Goal: Information Seeking & Learning: Check status

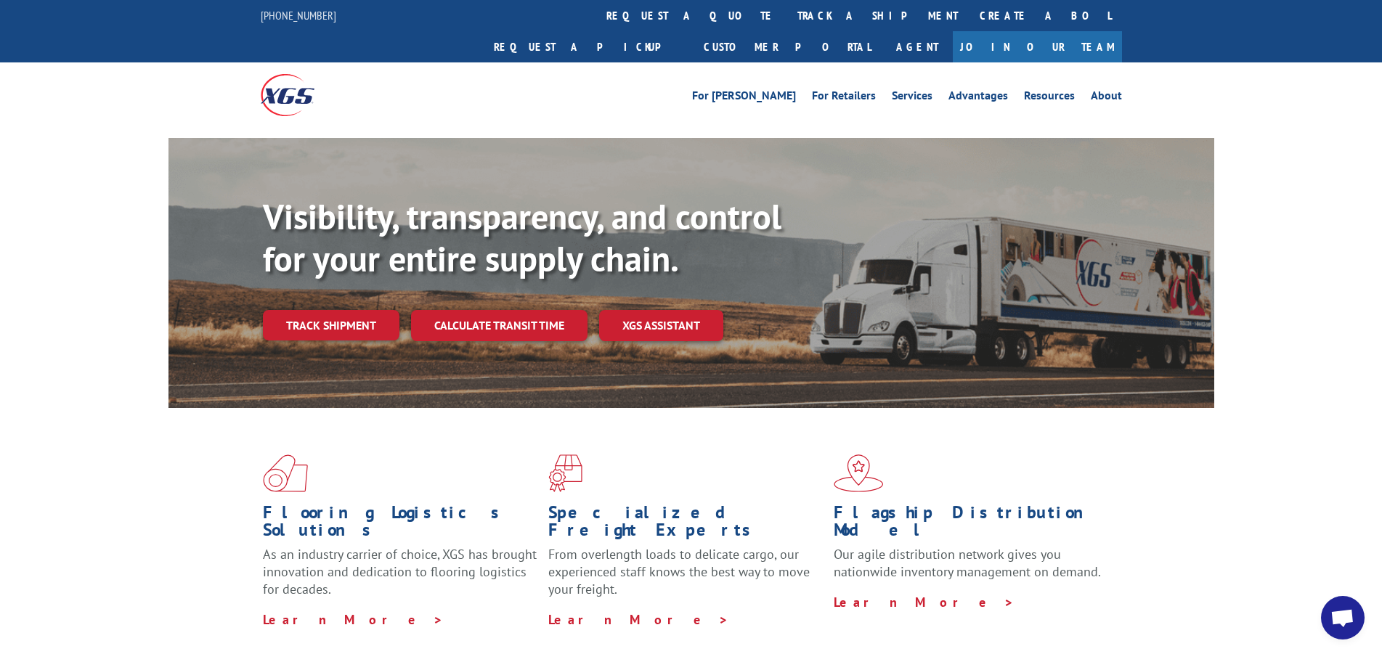
drag, startPoint x: 618, startPoint y: 8, endPoint x: 614, endPoint y: 42, distance: 34.4
click at [786, 9] on link "track a shipment" at bounding box center [877, 15] width 182 height 31
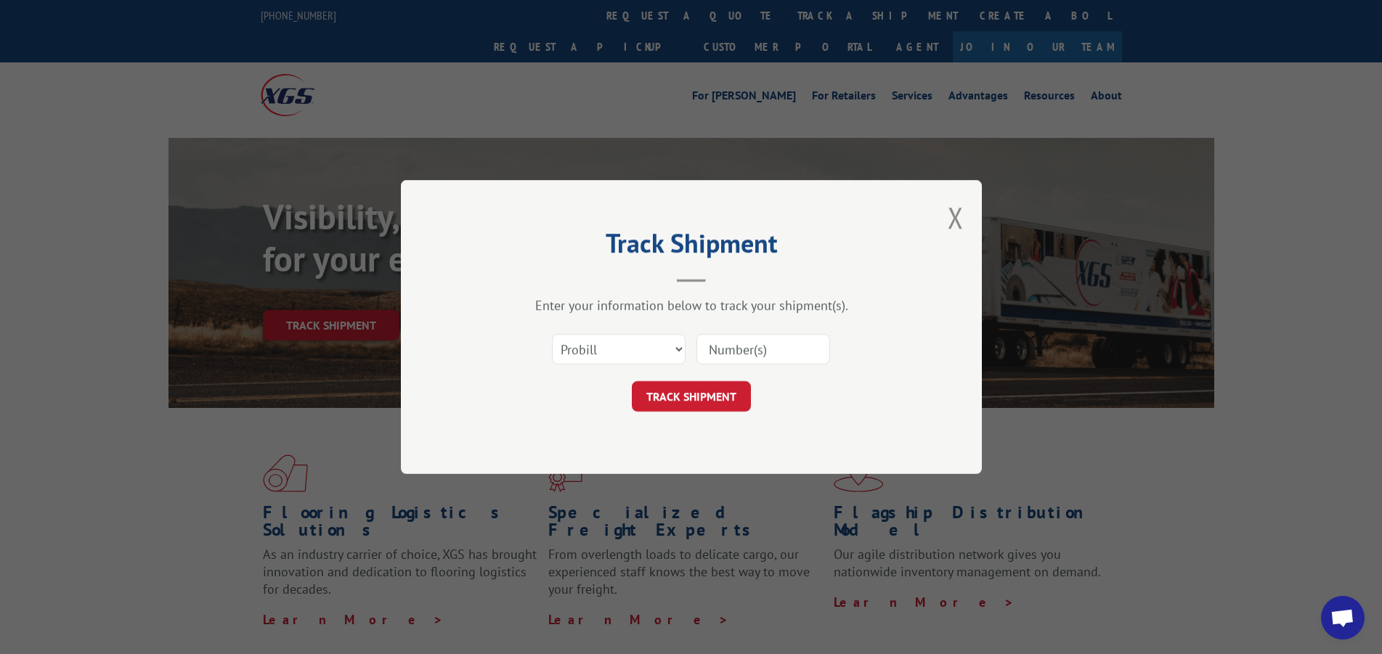
click at [740, 351] on input at bounding box center [763, 349] width 134 height 30
type input "17667768"
click at [696, 383] on button "TRACK SHIPMENT" at bounding box center [691, 396] width 119 height 30
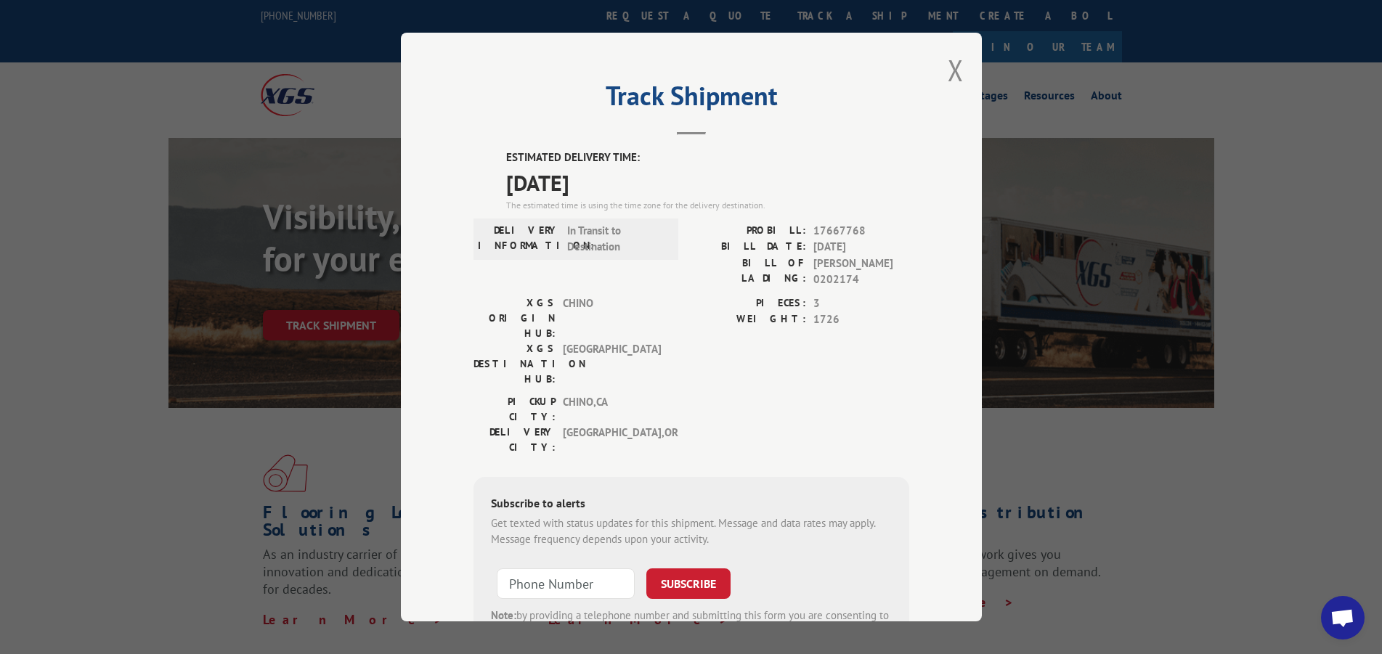
drag, startPoint x: 958, startPoint y: 74, endPoint x: 972, endPoint y: 74, distance: 13.8
click at [958, 74] on div "Track Shipment ESTIMATED DELIVERY TIME: [DATE] The estimated time is using the …" at bounding box center [691, 327] width 581 height 589
click at [940, 63] on div "Track Shipment ESTIMATED DELIVERY TIME: [DATE] The estimated time is using the …" at bounding box center [691, 327] width 581 height 589
click at [948, 70] on button "Close modal" at bounding box center [956, 70] width 16 height 38
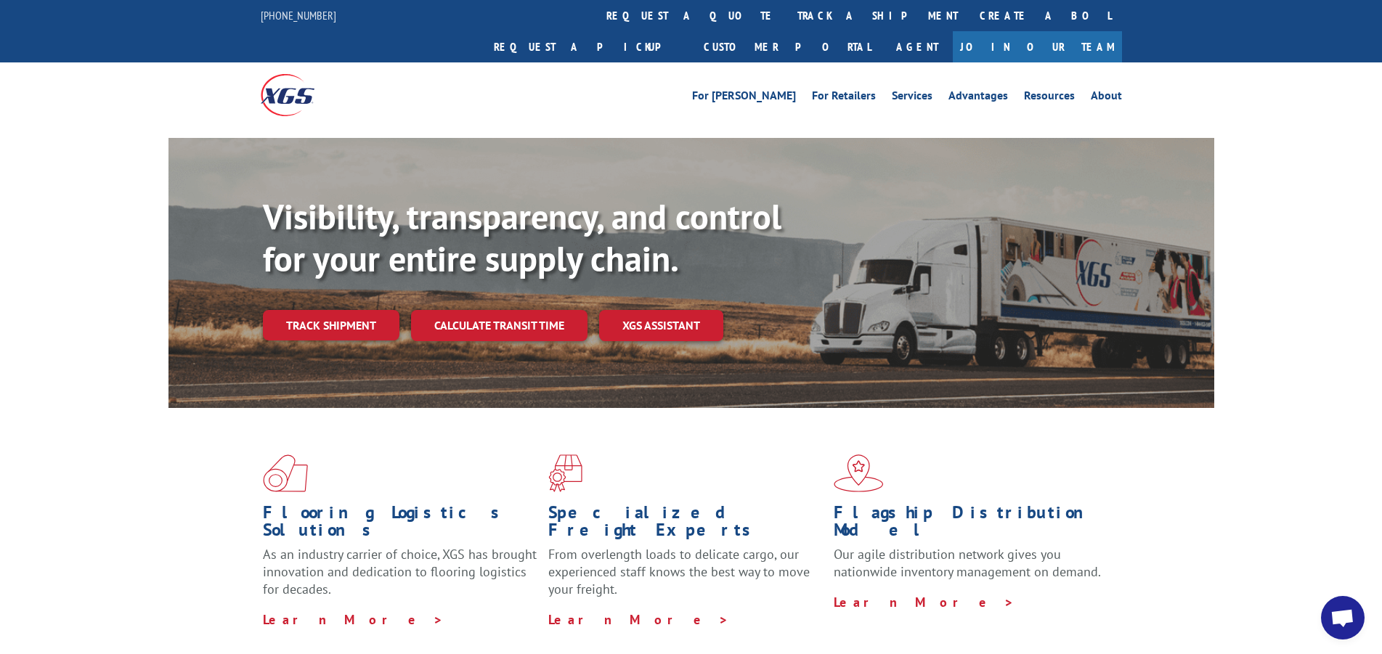
click at [786, 9] on link "track a shipment" at bounding box center [877, 15] width 182 height 31
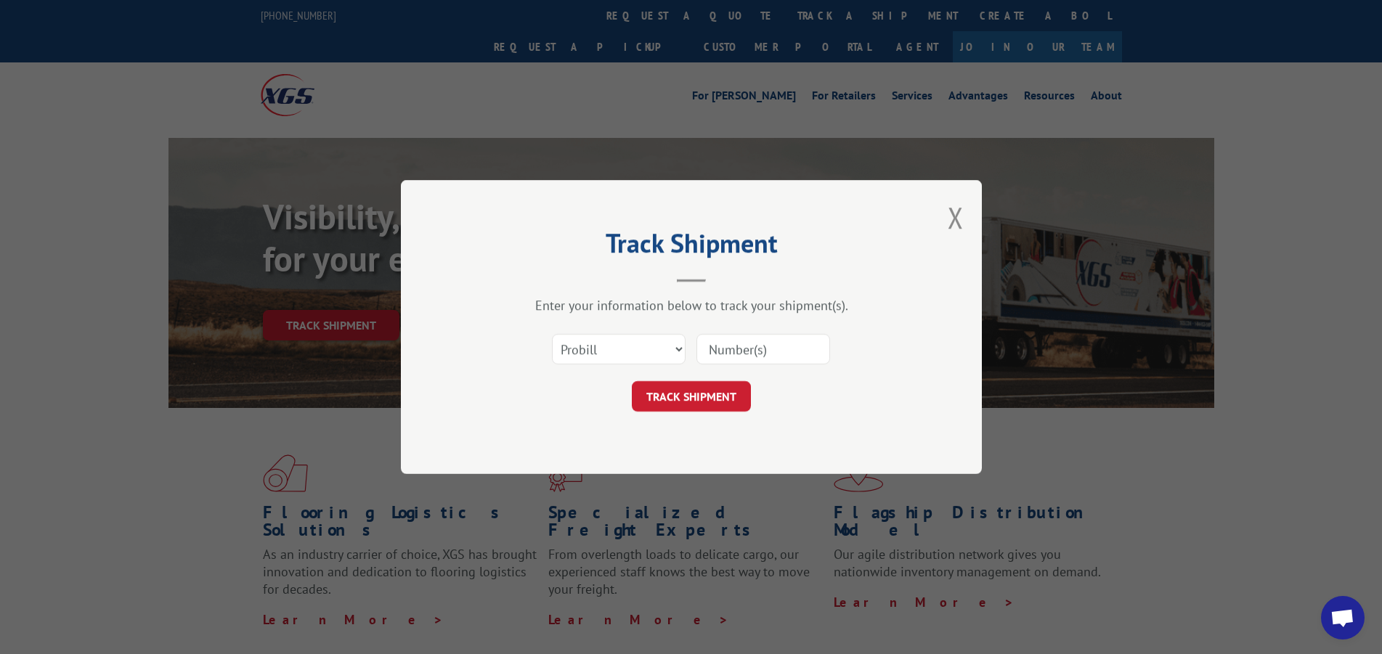
drag, startPoint x: 747, startPoint y: 330, endPoint x: 738, endPoint y: 348, distance: 20.5
click at [743, 335] on div "Select category... Probill BOL PO" at bounding box center [691, 349] width 436 height 48
click at [738, 348] on input at bounding box center [763, 349] width 134 height 30
type input "17668803"
click button "TRACK SHIPMENT" at bounding box center [691, 396] width 119 height 30
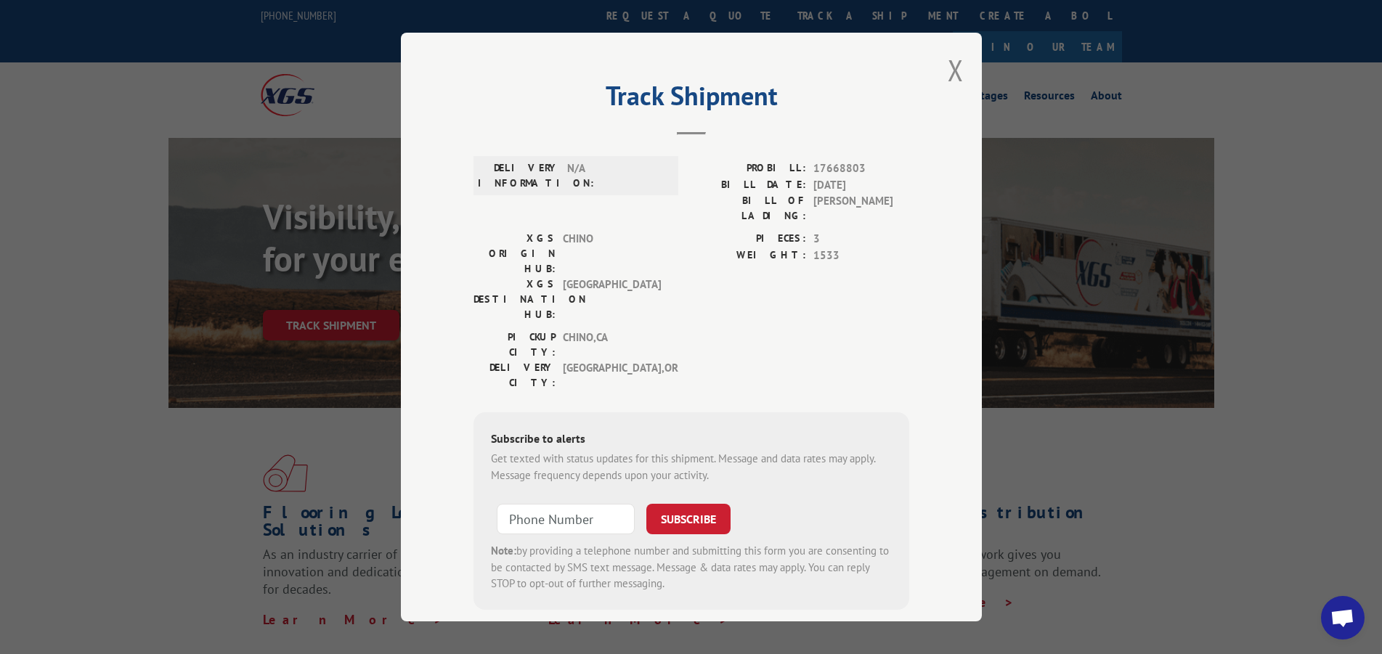
click at [902, 330] on div "PICKUP CITY: [GEOGRAPHIC_DATA] , [GEOGRAPHIC_DATA]: [GEOGRAPHIC_DATA] , [GEOGRA…" at bounding box center [691, 364] width 436 height 68
click at [796, 250] on div "PIECES: 3 WEIGHT: 1533" at bounding box center [800, 280] width 218 height 99
drag, startPoint x: 935, startPoint y: 72, endPoint x: 942, endPoint y: 73, distance: 7.4
click at [937, 73] on div "Track Shipment DELIVERY INFORMATION: N/A PROBILL: 17668803 BILL DATE: [DATE] BI…" at bounding box center [691, 327] width 581 height 589
click at [948, 73] on button "Close modal" at bounding box center [956, 70] width 16 height 38
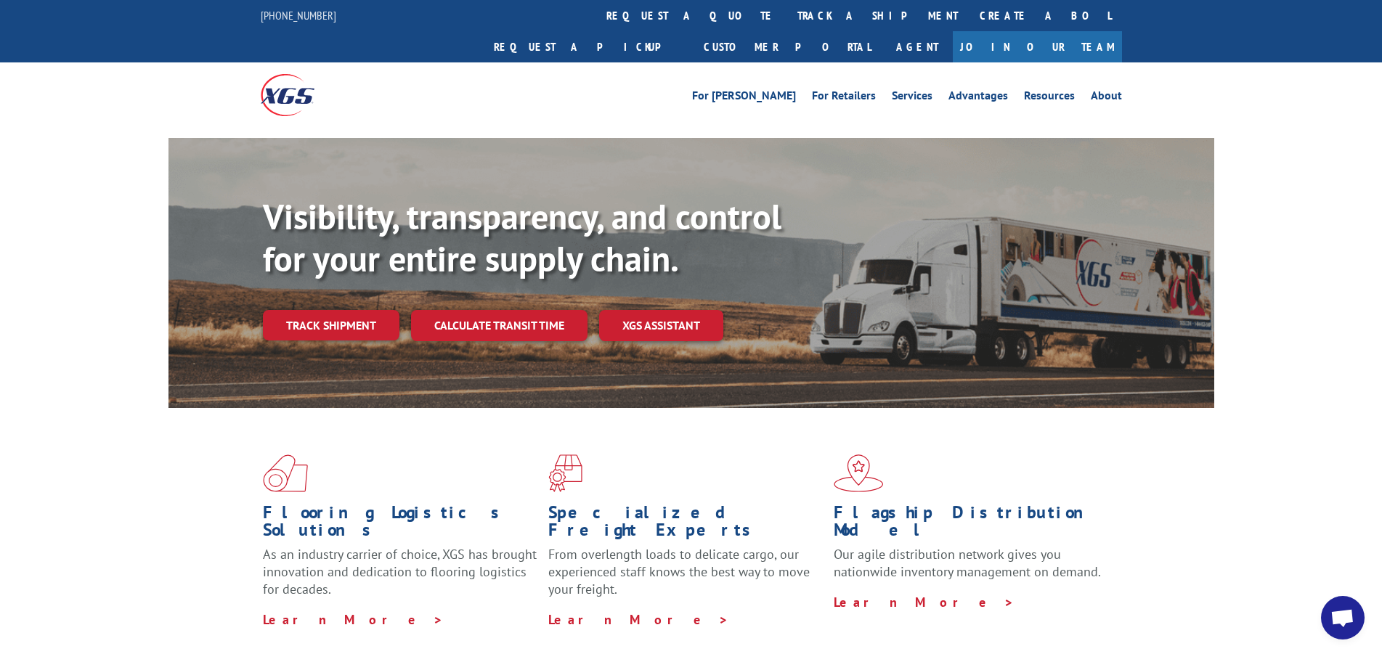
click at [786, 15] on link "track a shipment" at bounding box center [877, 15] width 182 height 31
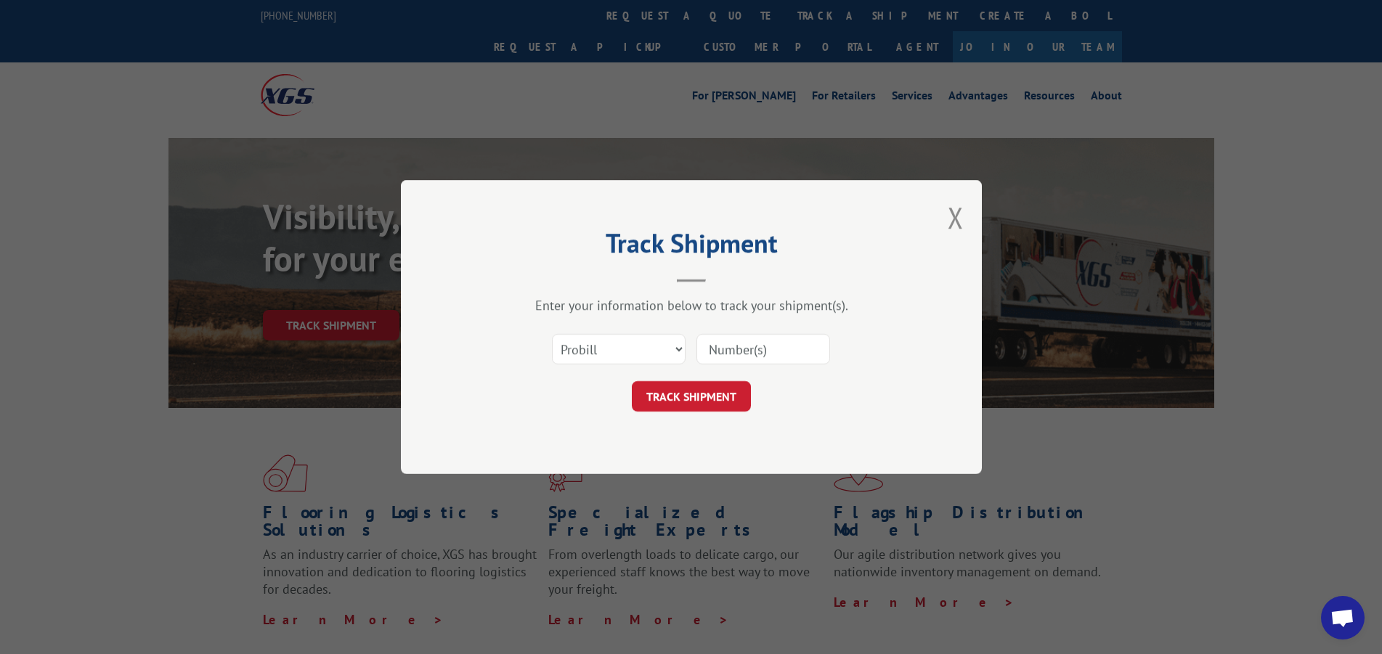
click at [723, 346] on input at bounding box center [763, 349] width 134 height 30
type input "17667737"
click at [684, 398] on button "TRACK SHIPMENT" at bounding box center [691, 396] width 119 height 30
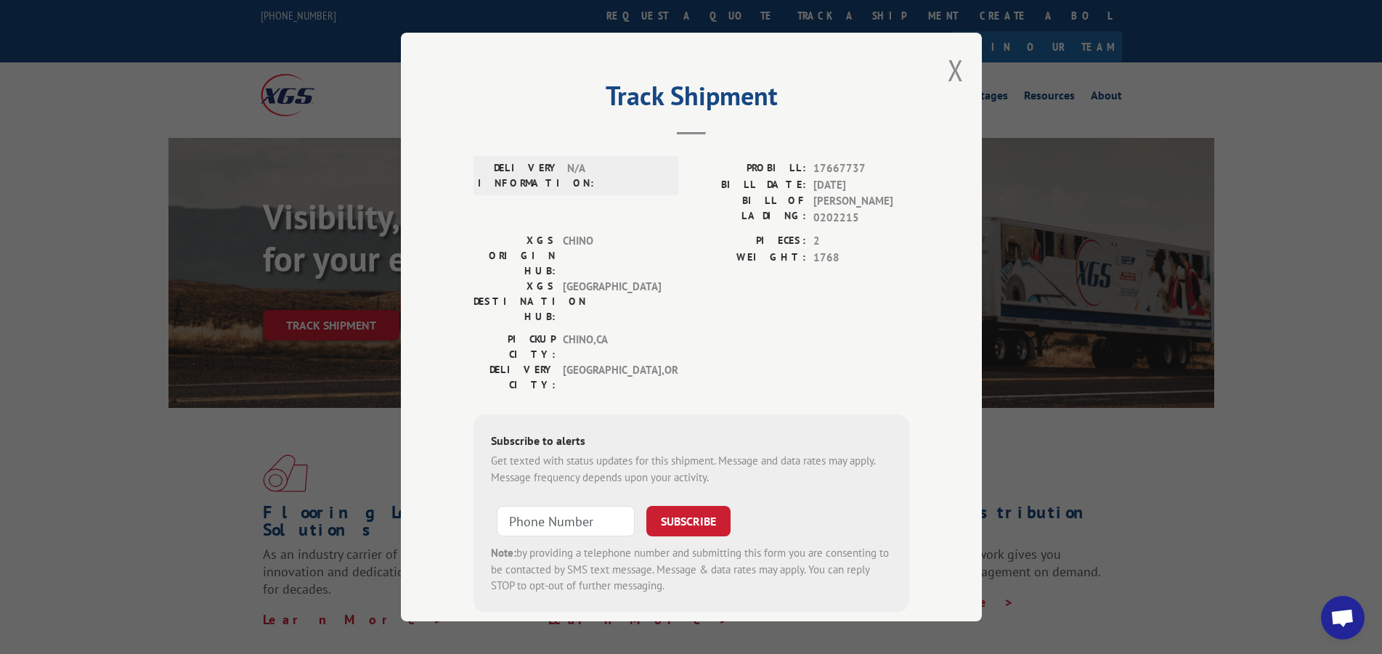
click at [954, 65] on button "Close modal" at bounding box center [956, 70] width 16 height 38
